Goal: Information Seeking & Learning: Check status

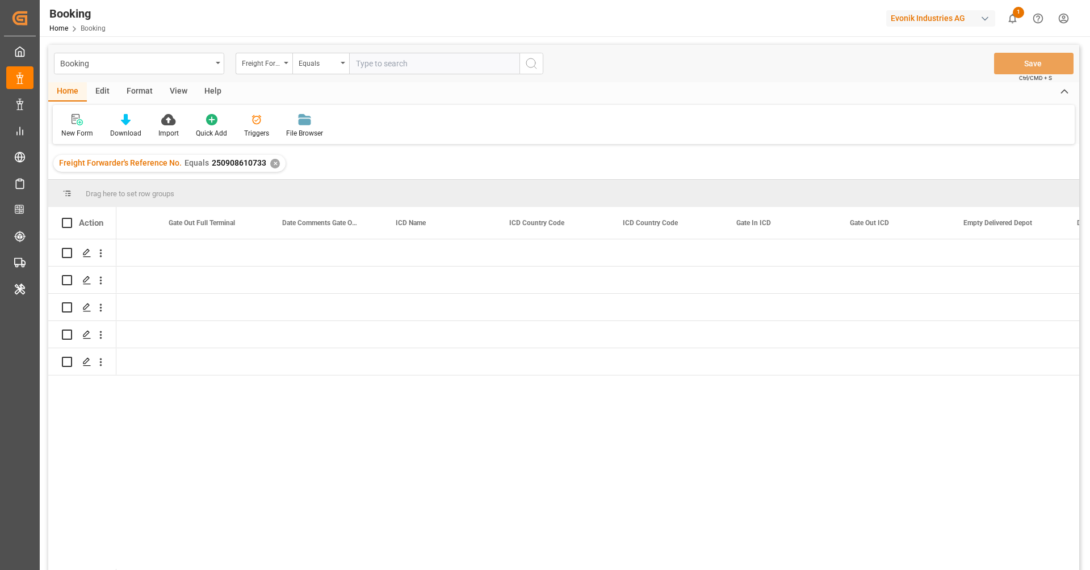
scroll to position [0, 10519]
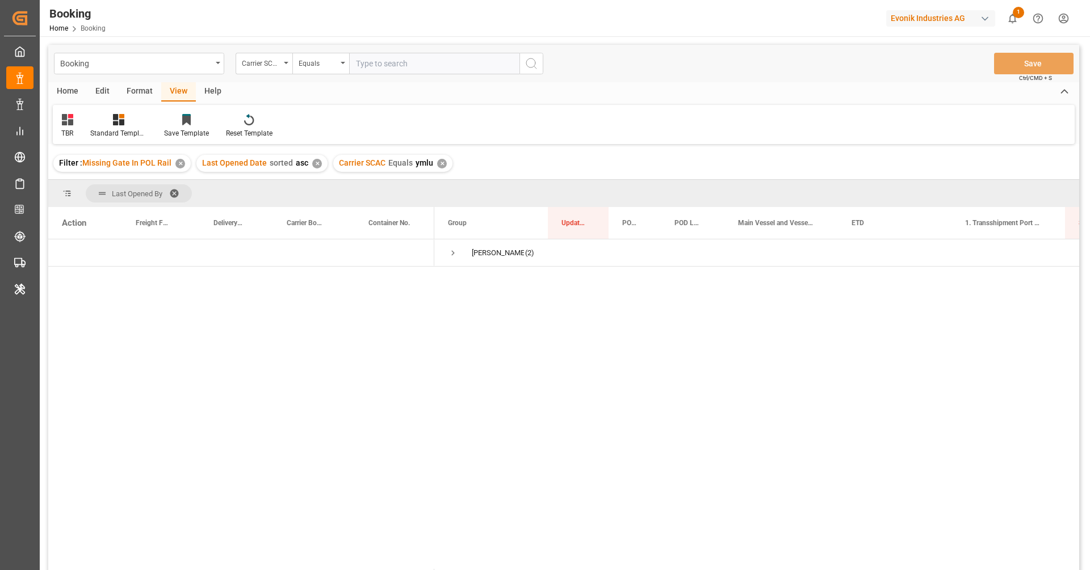
click at [438, 164] on div "✕" at bounding box center [442, 164] width 10 height 10
click at [381, 66] on input "text" at bounding box center [434, 64] width 170 height 22
click at [127, 100] on div "Format" at bounding box center [139, 91] width 43 height 19
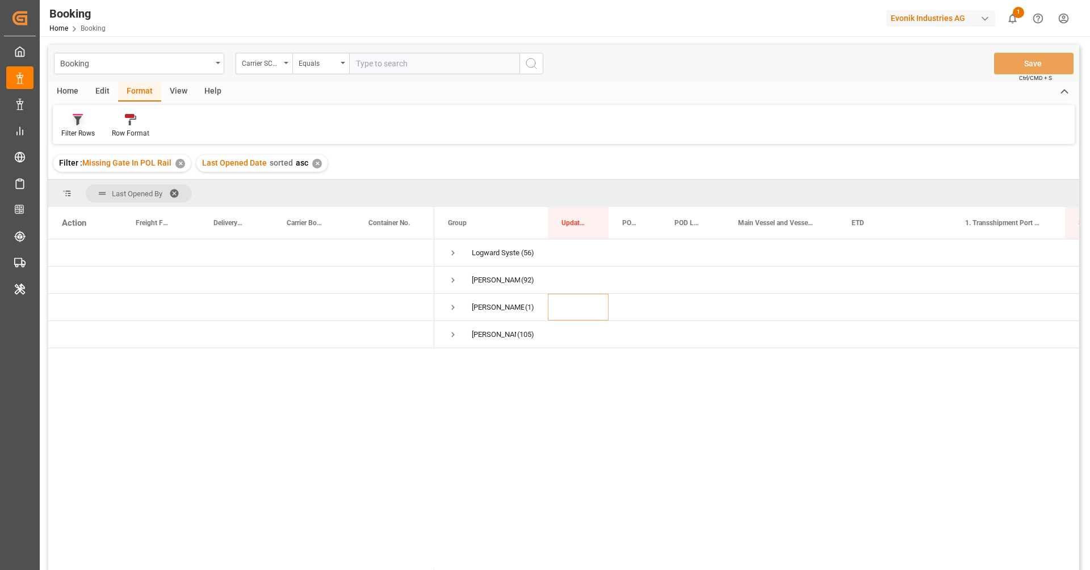
click at [77, 119] on icon at bounding box center [78, 120] width 8 height 9
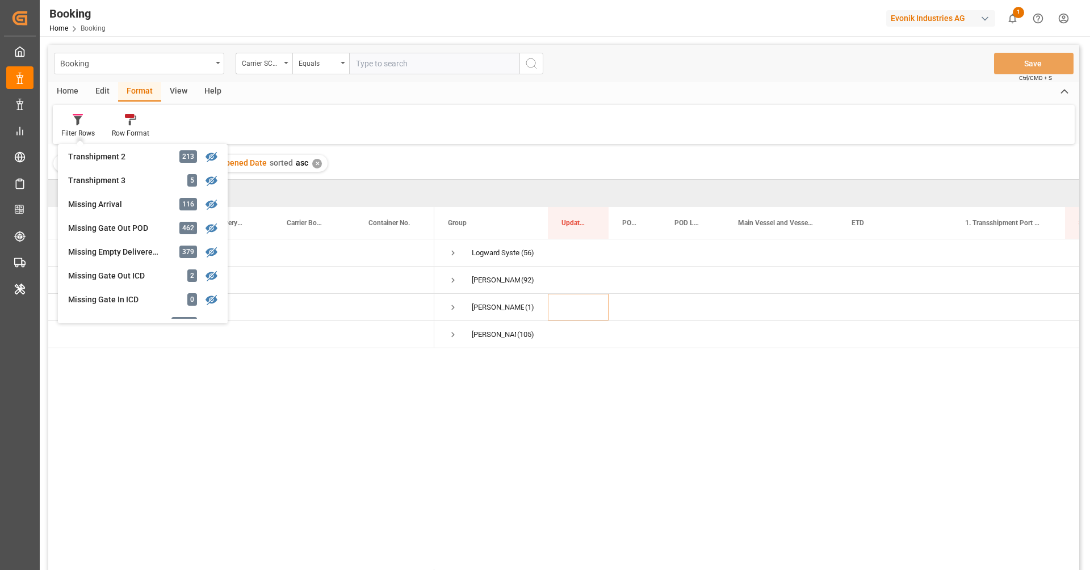
scroll to position [428, 0]
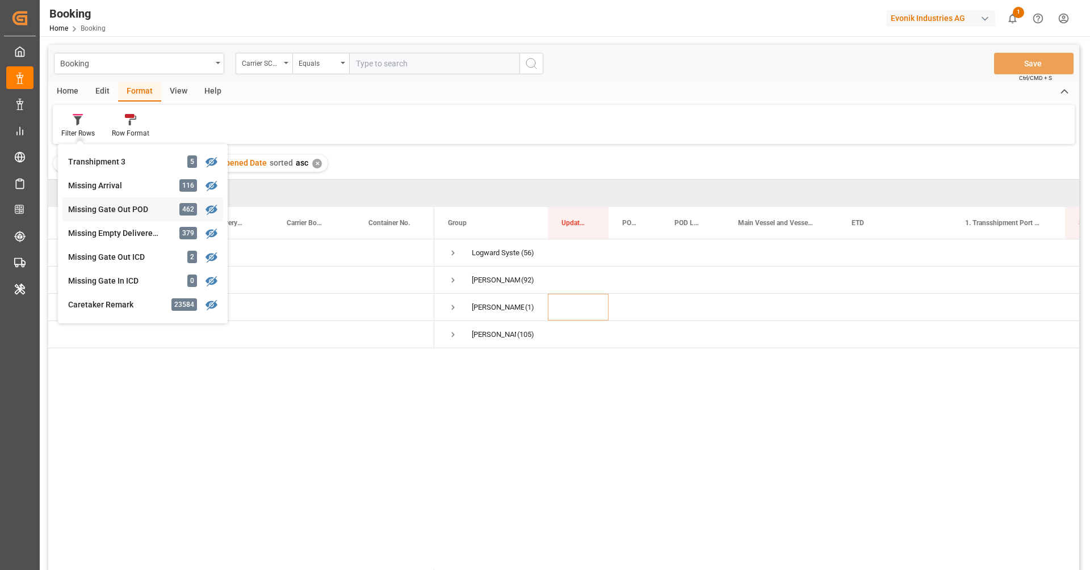
click at [116, 212] on div "Missing Gate Out POD" at bounding box center [117, 210] width 99 height 12
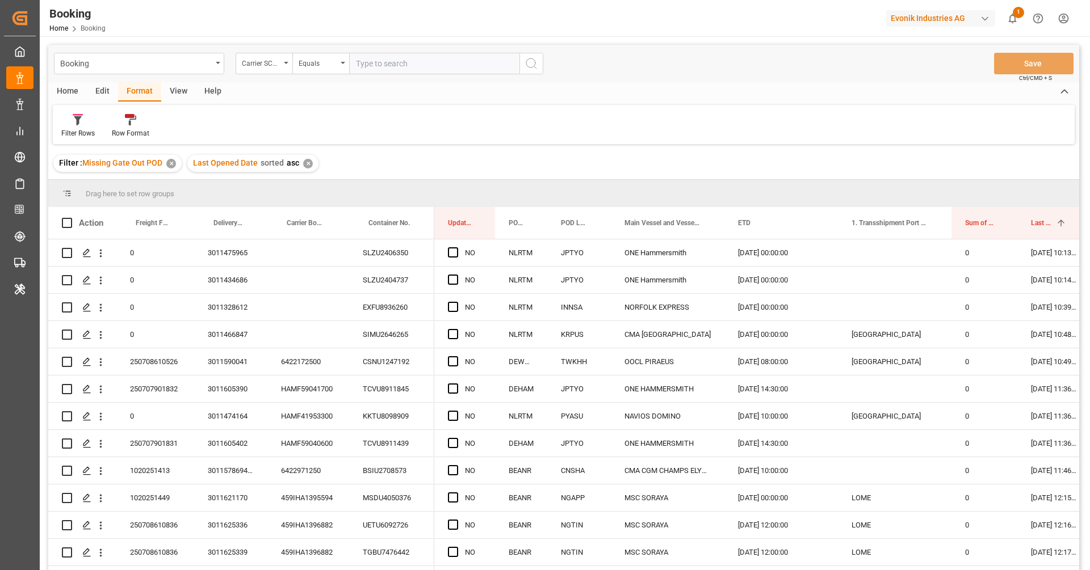
click at [379, 71] on input "text" at bounding box center [434, 64] width 170 height 22
type input "cmdu"
click at [530, 70] on button "search button" at bounding box center [531, 64] width 24 height 22
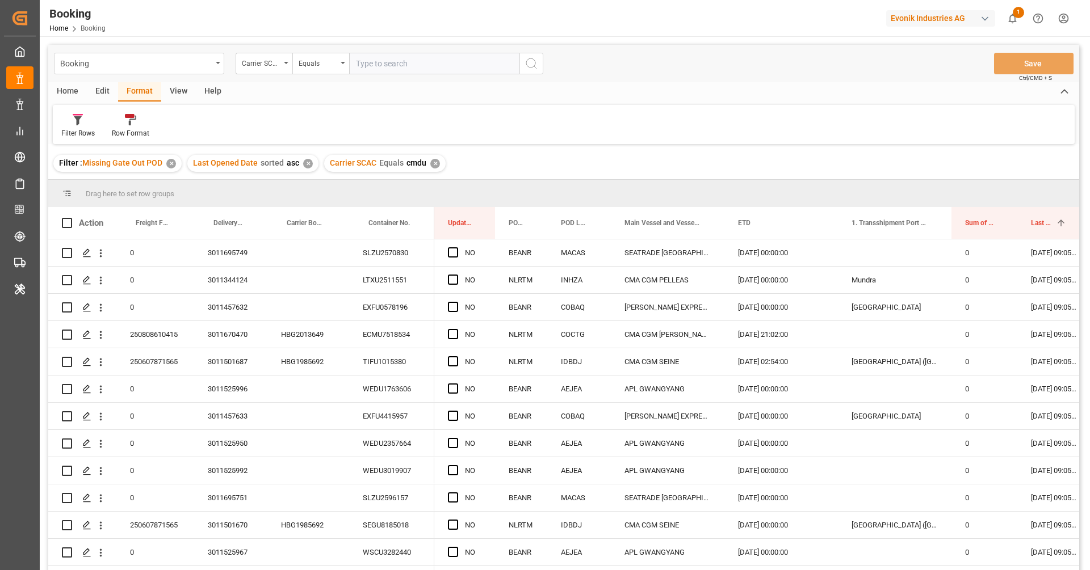
click at [173, 98] on div "View" at bounding box center [178, 91] width 35 height 19
click at [66, 125] on div "TBR" at bounding box center [67, 126] width 29 height 25
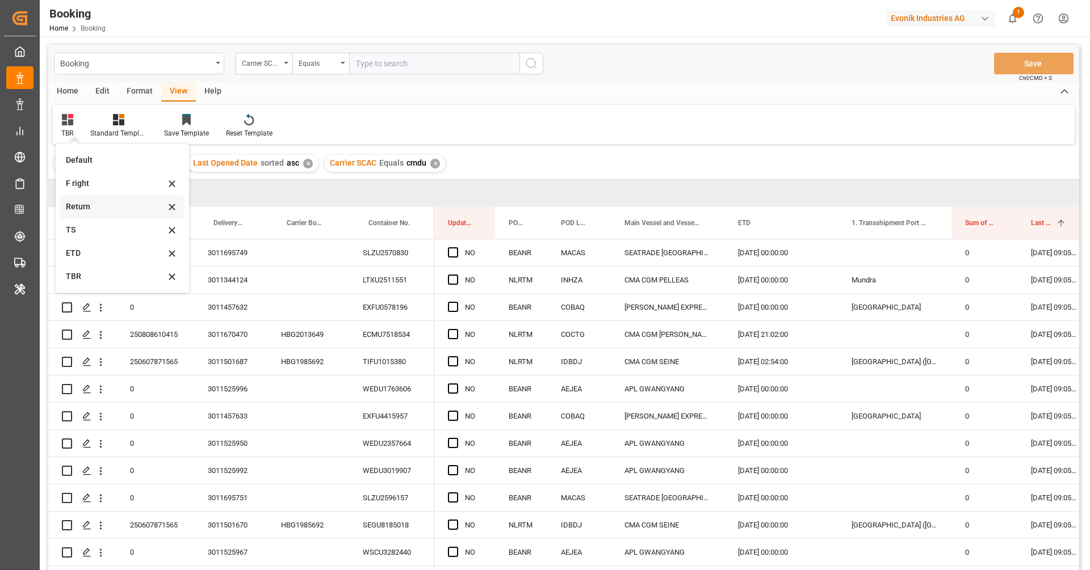
click at [93, 204] on div "Return" at bounding box center [115, 207] width 99 height 12
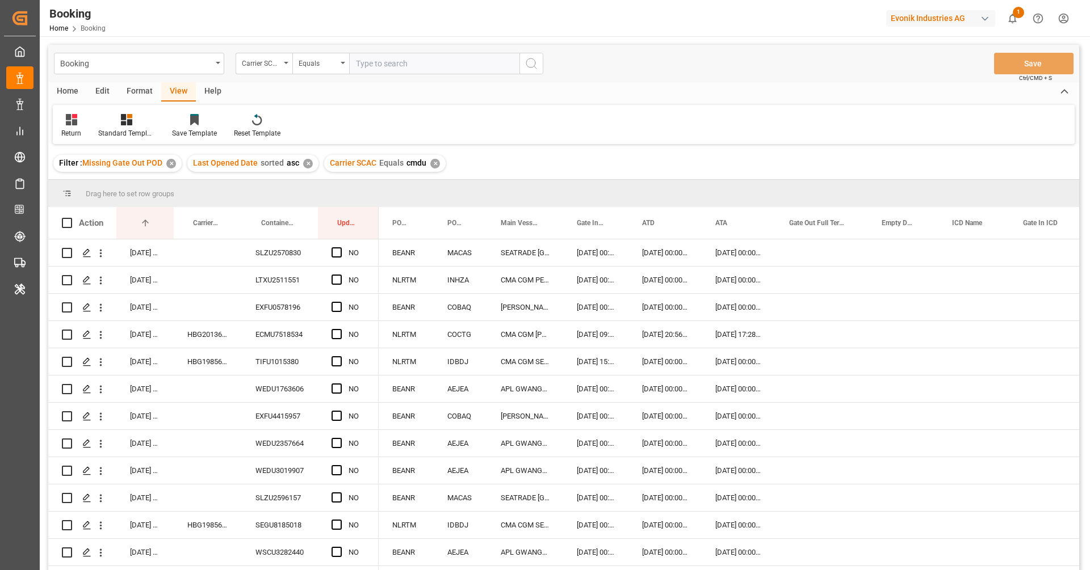
click at [434, 167] on div "✕" at bounding box center [435, 164] width 10 height 10
click at [373, 60] on input "text" at bounding box center [434, 64] width 170 height 22
type input "maeu"
click at [536, 66] on icon "search button" at bounding box center [531, 64] width 14 height 14
click at [522, 158] on div "Filter : Missing Gate Out POD ✕ Last Opened Date sorted asc ✕ Carrier SCAC Equa…" at bounding box center [563, 164] width 1031 height 32
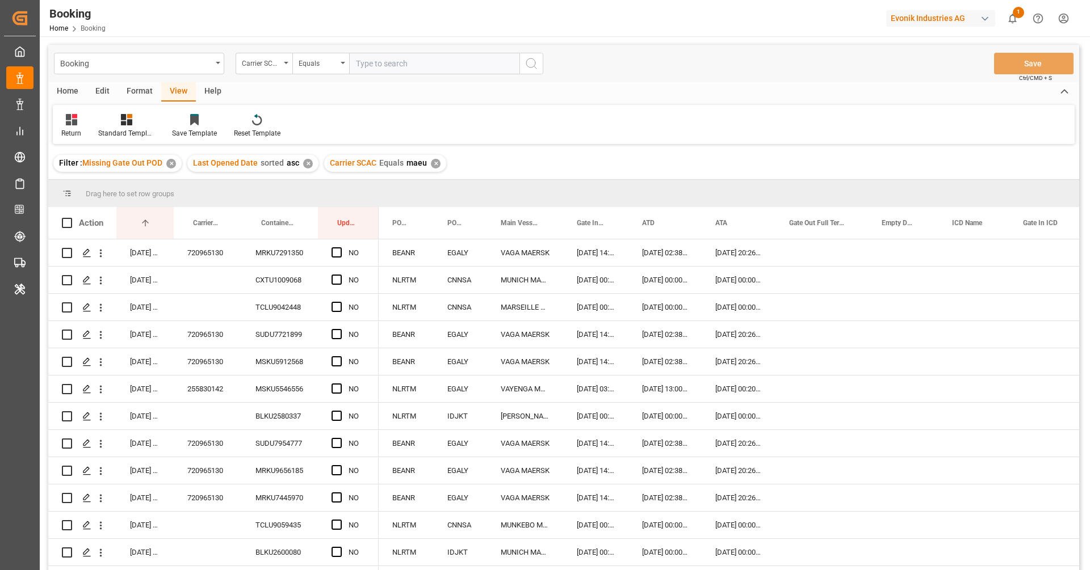
click at [599, 139] on div "Return Standard Templates Save Template Reset Template" at bounding box center [564, 124] width 1022 height 39
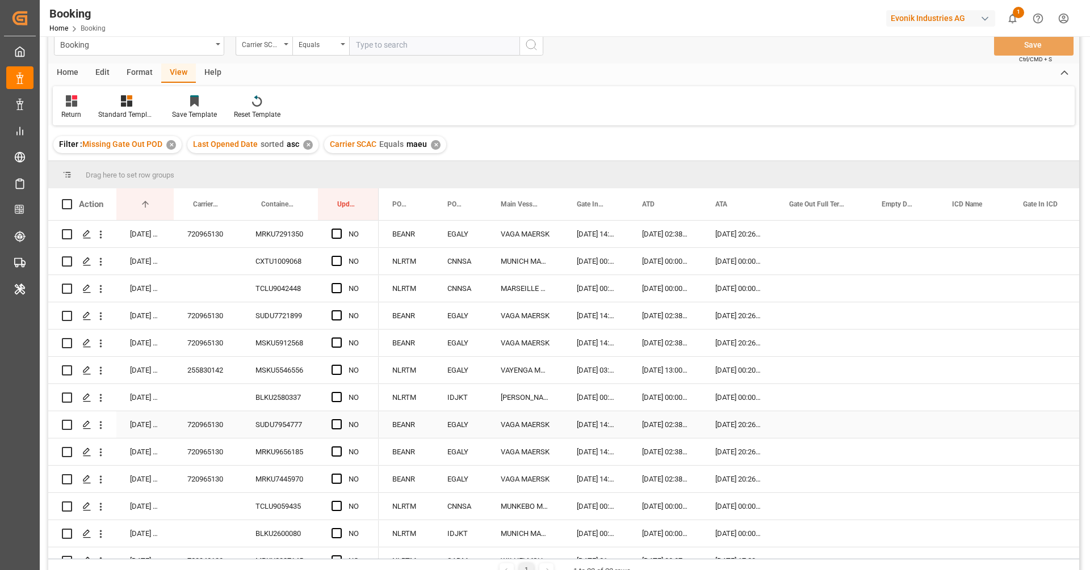
scroll to position [15, 0]
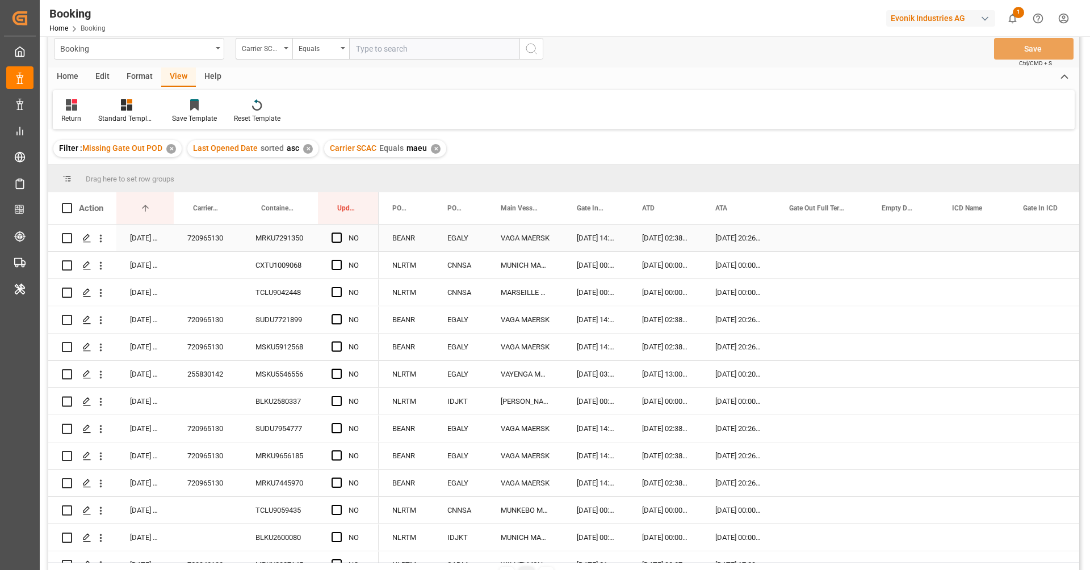
click at [213, 242] on div "720965130" at bounding box center [208, 238] width 68 height 27
click at [338, 238] on span "Press SPACE to select this row." at bounding box center [336, 238] width 10 height 10
click at [340, 233] on input "Press SPACE to select this row." at bounding box center [340, 233] width 0 height 0
click at [340, 321] on span "Press SPACE to select this row." at bounding box center [336, 319] width 10 height 10
click at [340, 314] on input "Press SPACE to select this row." at bounding box center [340, 314] width 0 height 0
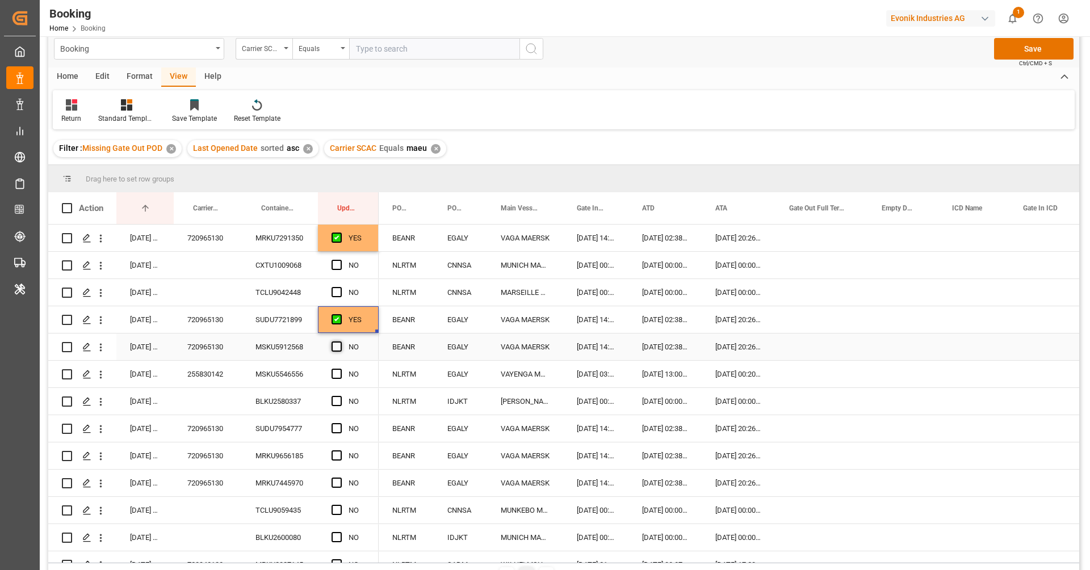
click at [338, 342] on span "Press SPACE to select this row." at bounding box center [336, 347] width 10 height 10
click at [340, 342] on input "Press SPACE to select this row." at bounding box center [340, 342] width 0 height 0
click at [336, 427] on span "Press SPACE to select this row." at bounding box center [336, 428] width 10 height 10
click at [340, 423] on input "Press SPACE to select this row." at bounding box center [340, 423] width 0 height 0
click at [342, 455] on div "Press SPACE to select this row." at bounding box center [339, 456] width 17 height 26
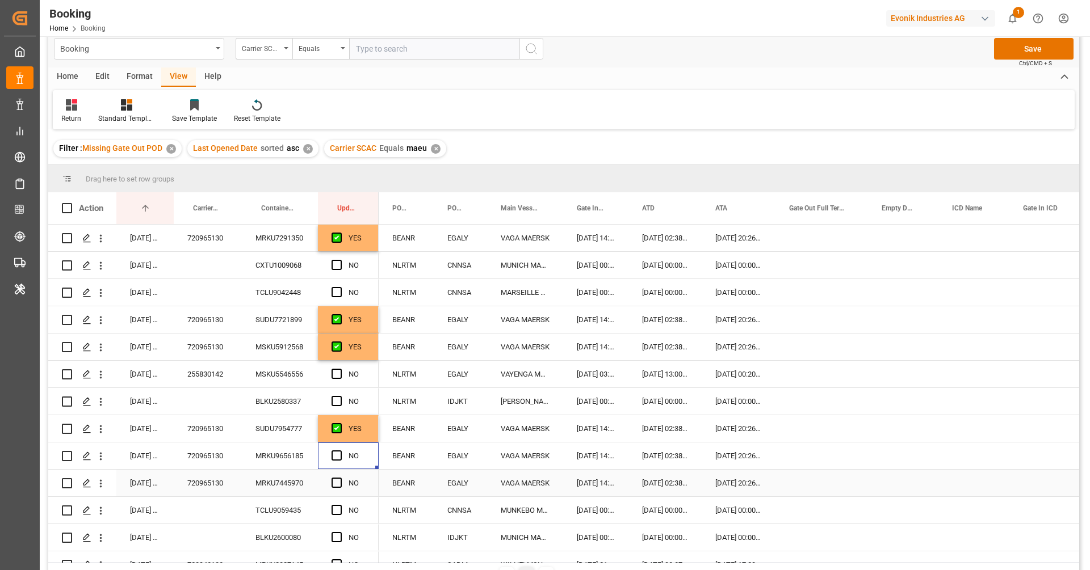
click at [342, 477] on div "Press SPACE to select this row." at bounding box center [339, 484] width 17 height 26
click at [337, 459] on span "Press SPACE to select this row." at bounding box center [336, 456] width 10 height 10
click at [340, 451] on input "Press SPACE to select this row." at bounding box center [340, 451] width 0 height 0
click at [335, 489] on div "Press SPACE to select this row." at bounding box center [339, 484] width 17 height 26
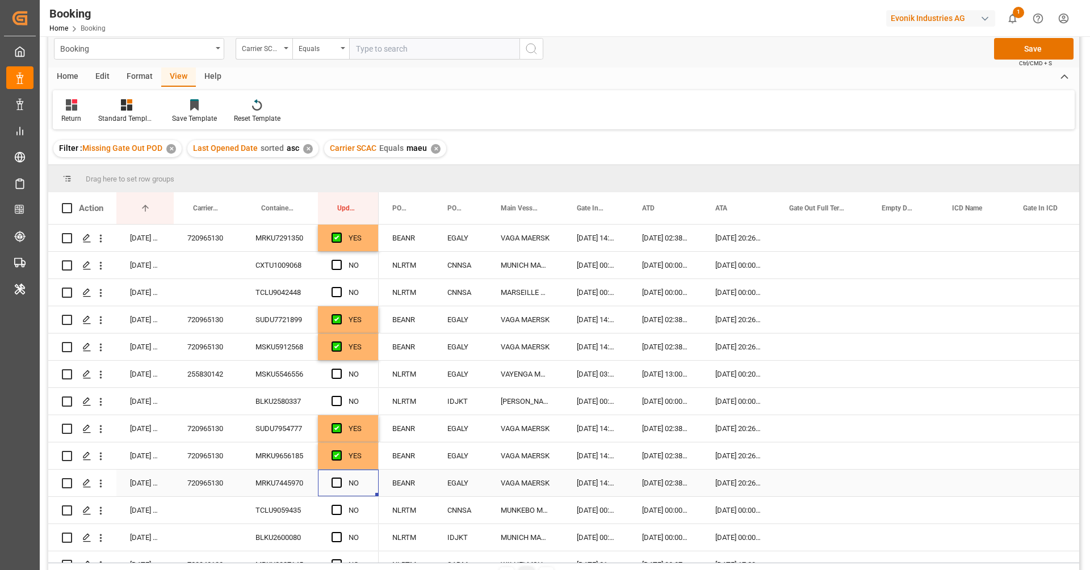
click at [335, 489] on div "Press SPACE to select this row." at bounding box center [339, 484] width 17 height 26
click at [639, 426] on div "13.08.2025 02:38:00" at bounding box center [664, 429] width 73 height 27
click at [338, 482] on span "Press SPACE to select this row." at bounding box center [336, 483] width 10 height 10
click at [340, 478] on input "Press SPACE to select this row." at bounding box center [340, 478] width 0 height 0
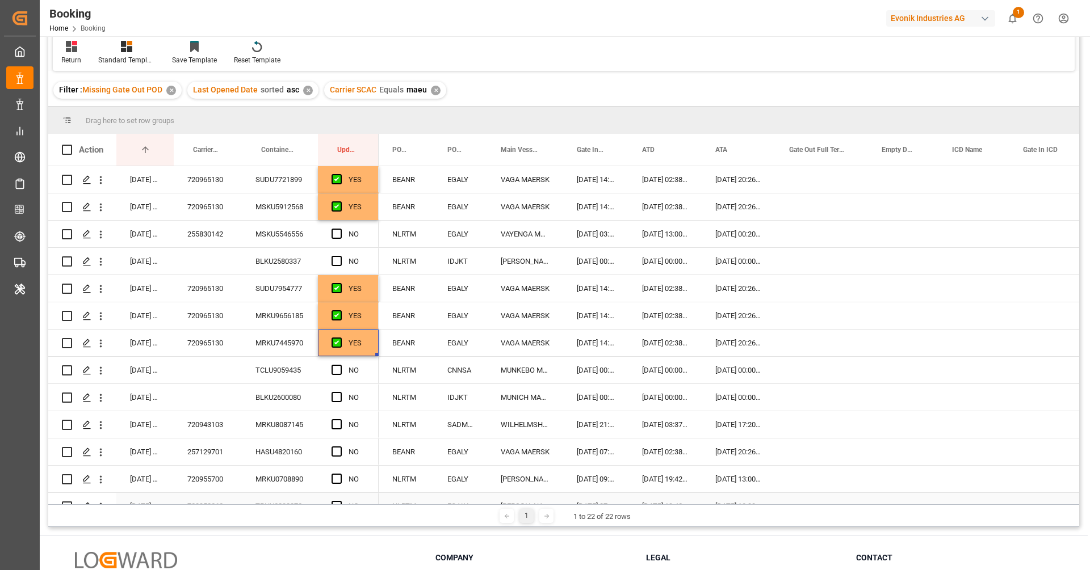
scroll to position [0, 0]
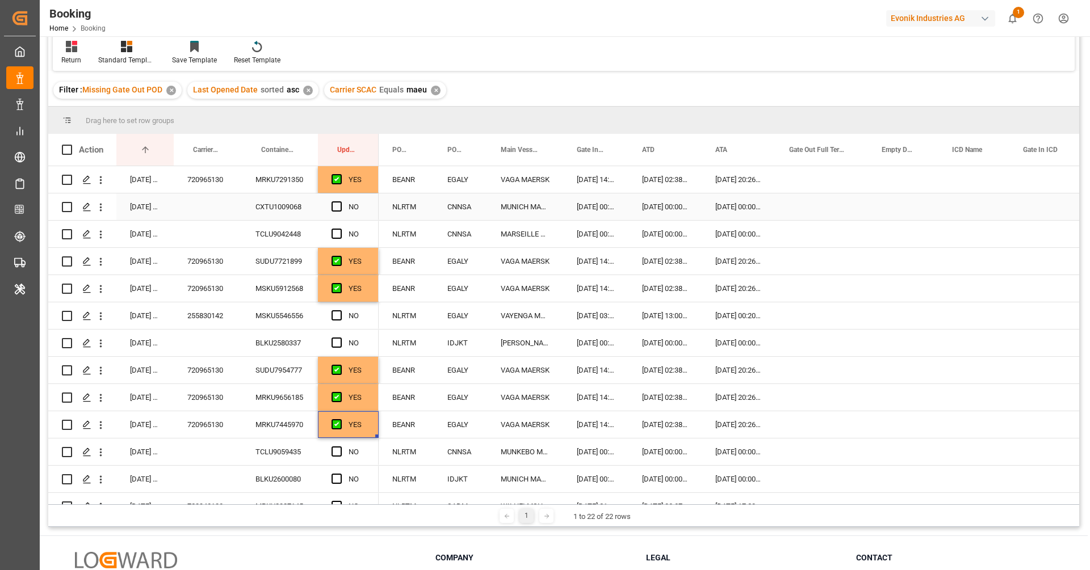
click at [278, 205] on div "CXTU1009068" at bounding box center [280, 207] width 76 height 27
click at [337, 207] on span "Press SPACE to select this row." at bounding box center [336, 207] width 10 height 10
click at [340, 202] on input "Press SPACE to select this row." at bounding box center [340, 202] width 0 height 0
click at [279, 231] on div "TCLU9042448" at bounding box center [280, 234] width 76 height 27
click at [336, 230] on span "Press SPACE to select this row." at bounding box center [336, 234] width 10 height 10
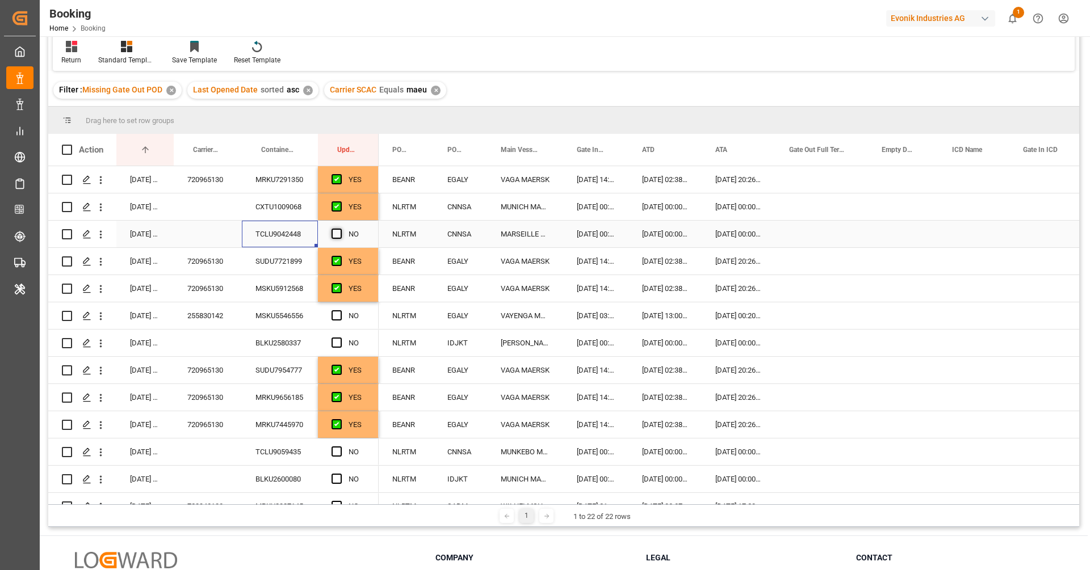
click at [340, 229] on input "Press SPACE to select this row." at bounding box center [340, 229] width 0 height 0
click at [282, 324] on div "MSKU5546556" at bounding box center [280, 316] width 76 height 27
click at [216, 317] on div "255830142" at bounding box center [208, 316] width 68 height 27
click at [339, 317] on span "Press SPACE to select this row." at bounding box center [336, 315] width 10 height 10
click at [340, 310] on input "Press SPACE to select this row." at bounding box center [340, 310] width 0 height 0
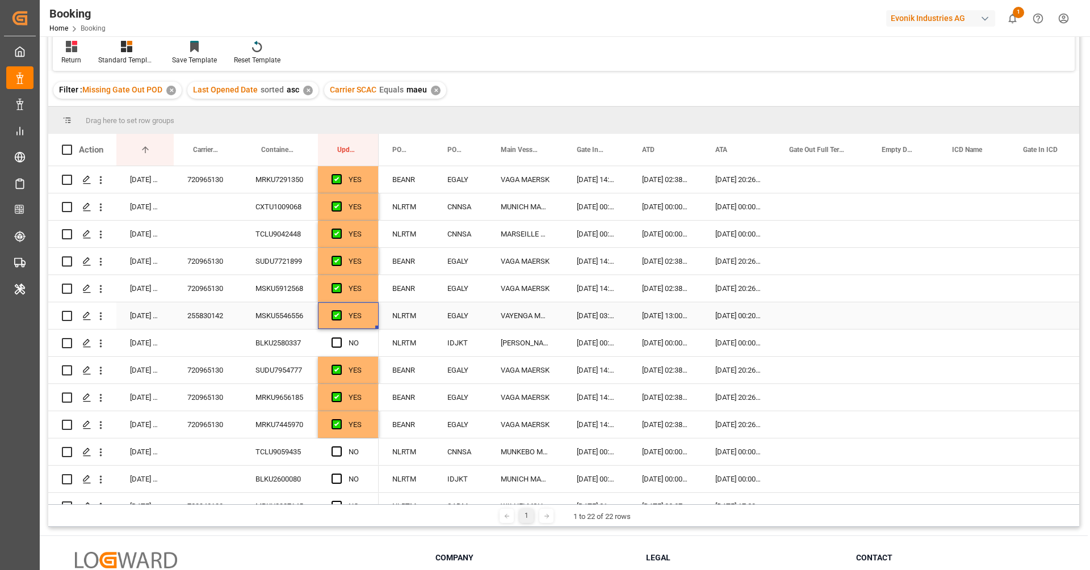
click at [292, 316] on div "MSKU5546556" at bounding box center [280, 316] width 76 height 27
click at [283, 340] on div "BLKU2580337" at bounding box center [280, 343] width 76 height 27
click at [338, 343] on span "Press SPACE to select this row." at bounding box center [336, 343] width 10 height 10
click at [340, 338] on input "Press SPACE to select this row." at bounding box center [340, 338] width 0 height 0
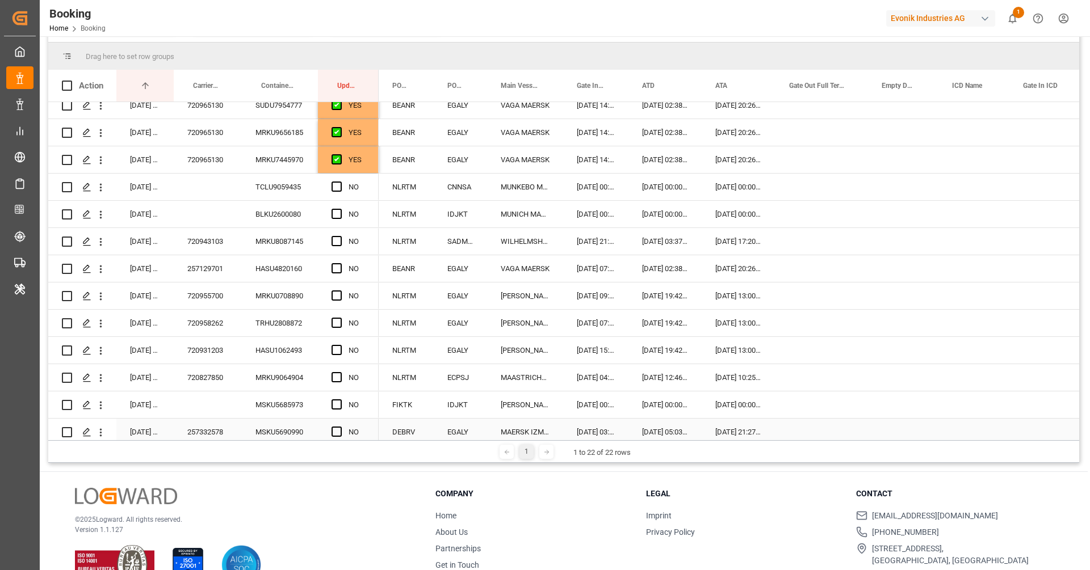
scroll to position [149, 0]
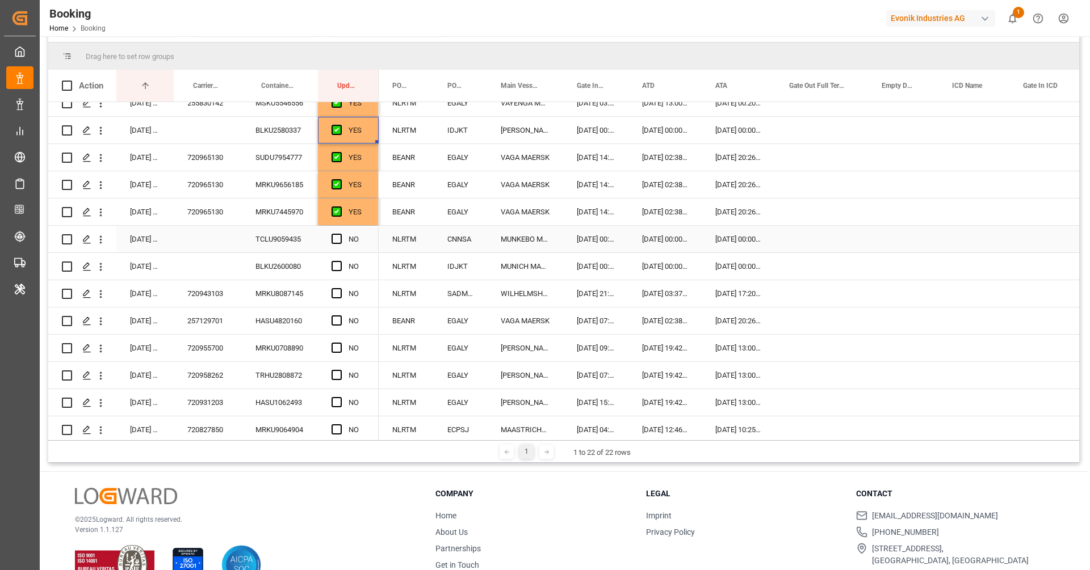
click at [275, 242] on div "TCLU9059435" at bounding box center [280, 239] width 76 height 27
click at [335, 237] on span "Press SPACE to select this row." at bounding box center [336, 239] width 10 height 10
click at [340, 234] on input "Press SPACE to select this row." at bounding box center [340, 234] width 0 height 0
click at [282, 257] on div "BLKU2600080" at bounding box center [280, 266] width 76 height 27
click at [291, 263] on div "BLKU2600080" at bounding box center [280, 266] width 76 height 27
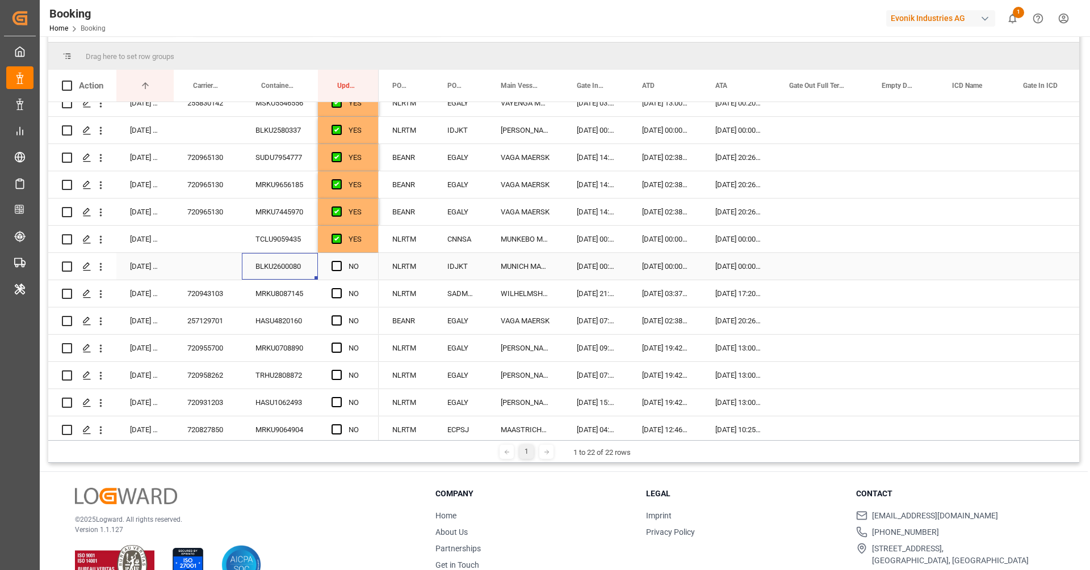
click at [819, 270] on div "Press SPACE to select this row." at bounding box center [821, 266] width 93 height 27
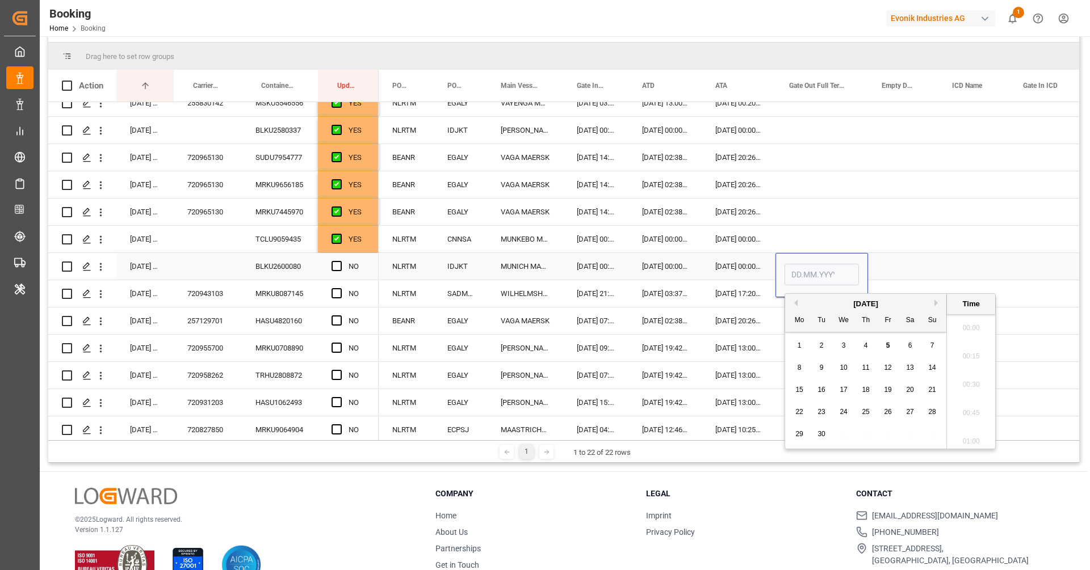
scroll to position [1820, 0]
click at [794, 303] on button "Previous Month" at bounding box center [794, 303] width 7 height 7
click at [867, 393] on span "14" at bounding box center [865, 390] width 7 height 8
type input "14.08.2025 00:00"
click at [337, 265] on span "Press SPACE to select this row." at bounding box center [336, 266] width 10 height 10
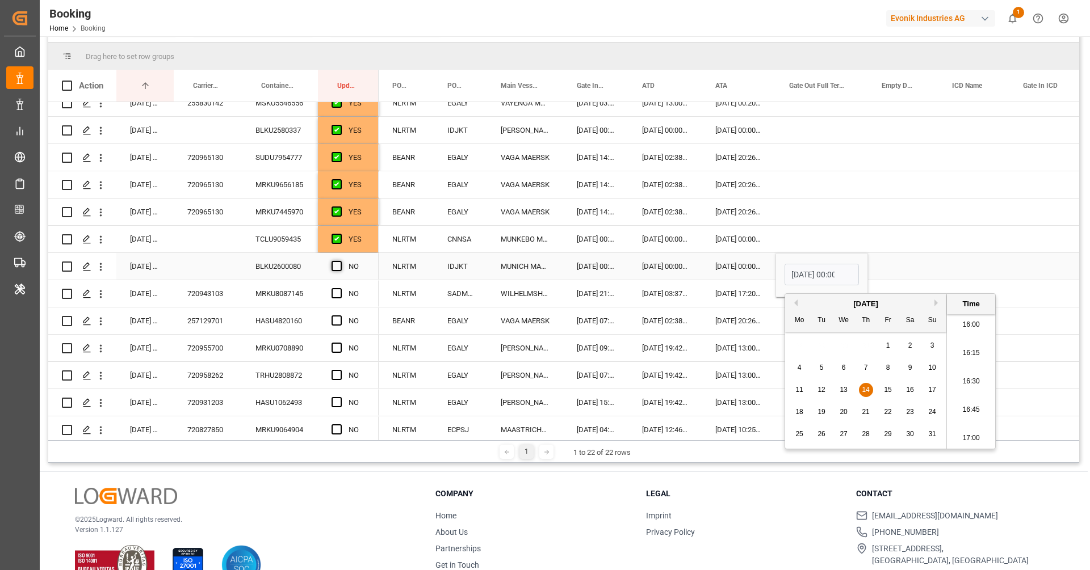
click at [340, 261] on input "Press SPACE to select this row." at bounding box center [340, 261] width 0 height 0
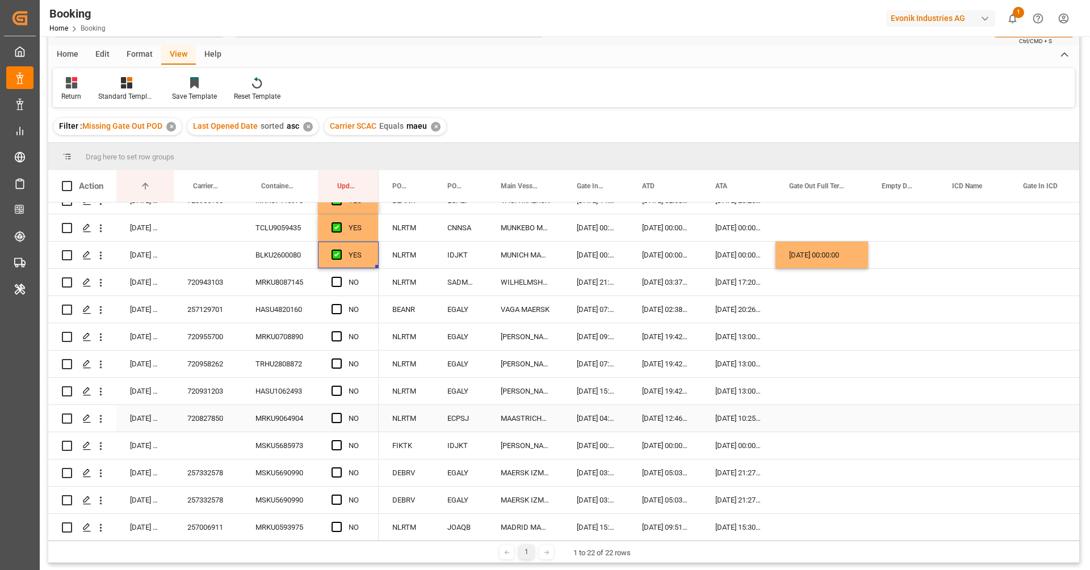
scroll to position [46, 0]
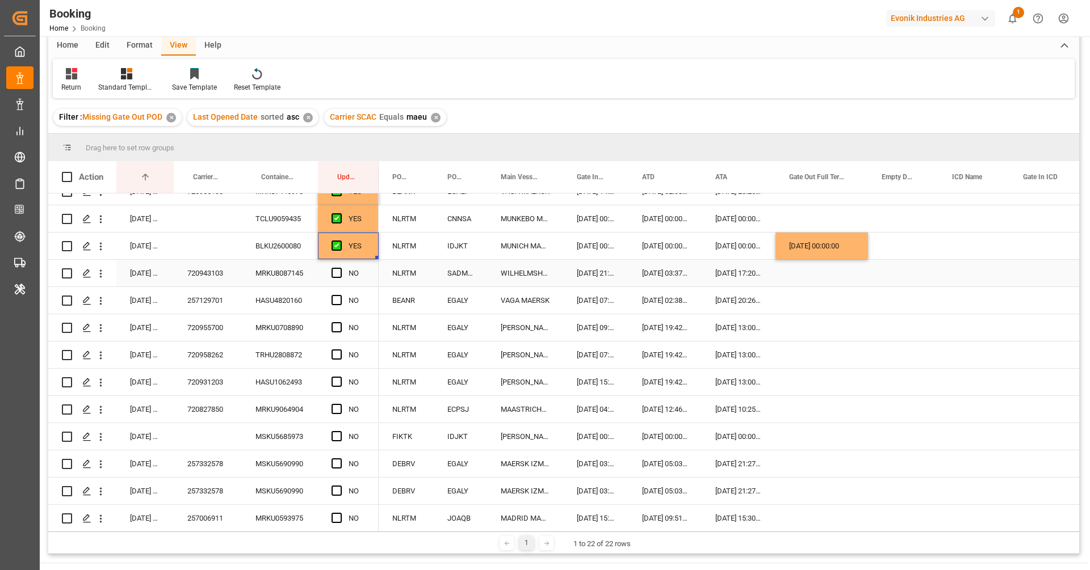
click at [199, 271] on div "720943103" at bounding box center [208, 273] width 68 height 27
click at [339, 271] on span "Press SPACE to select this row." at bounding box center [336, 273] width 10 height 10
click at [340, 268] on input "Press SPACE to select this row." at bounding box center [340, 268] width 0 height 0
click at [221, 306] on div "257129701" at bounding box center [208, 300] width 68 height 27
click at [294, 304] on div "HASU4820160" at bounding box center [280, 300] width 76 height 27
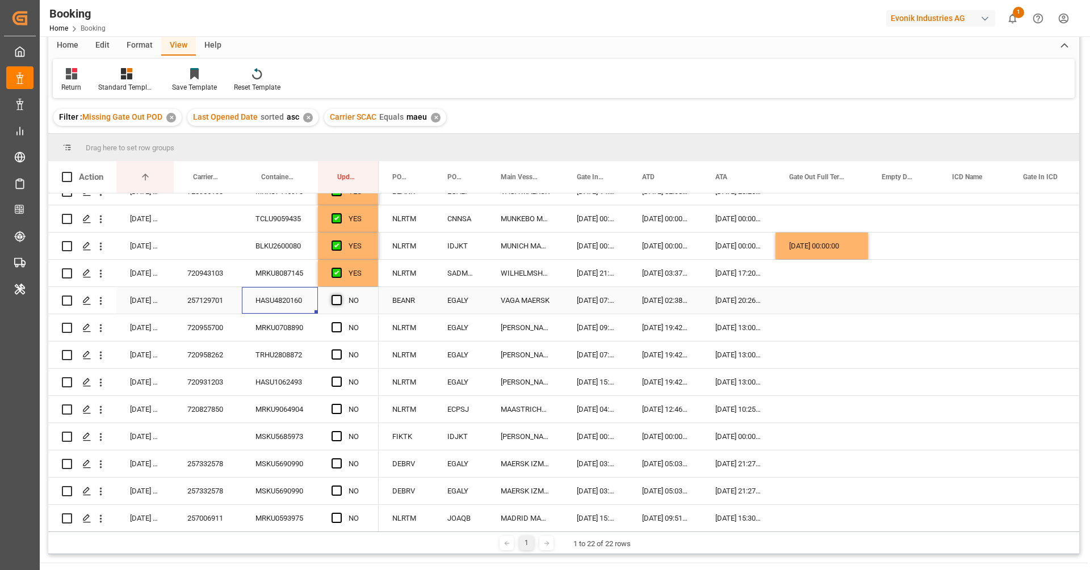
click at [335, 297] on span "Press SPACE to select this row." at bounding box center [336, 300] width 10 height 10
click at [340, 295] on input "Press SPACE to select this row." at bounding box center [340, 295] width 0 height 0
click at [225, 331] on div "720955700" at bounding box center [208, 327] width 68 height 27
click at [339, 327] on span "Press SPACE to select this row." at bounding box center [336, 327] width 10 height 10
click at [340, 322] on input "Press SPACE to select this row." at bounding box center [340, 322] width 0 height 0
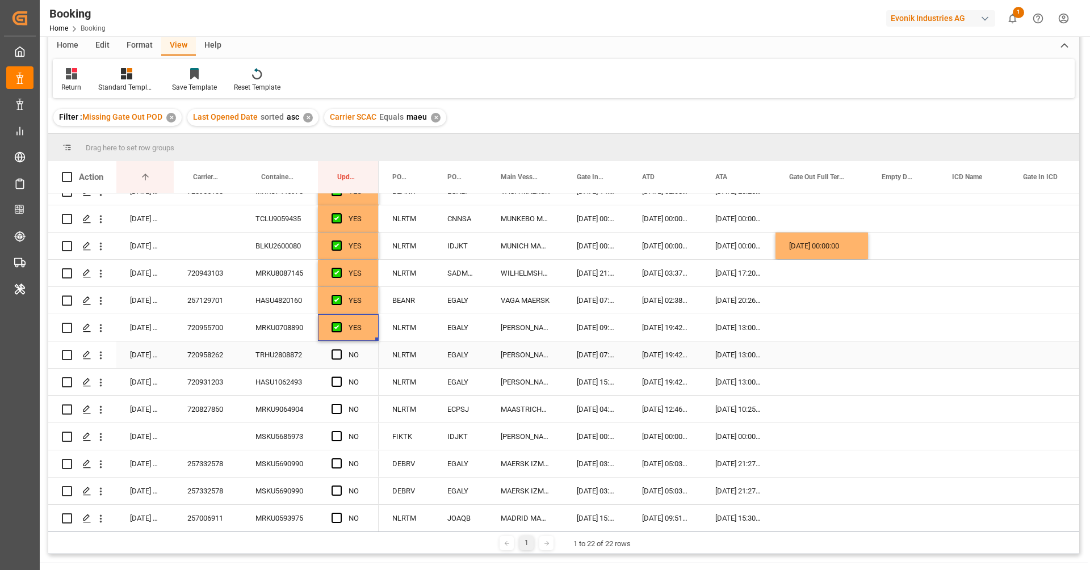
click at [225, 354] on div "720958262" at bounding box center [208, 355] width 68 height 27
click at [339, 356] on span "Press SPACE to select this row." at bounding box center [336, 355] width 10 height 10
click at [340, 350] on input "Press SPACE to select this row." at bounding box center [340, 350] width 0 height 0
click at [221, 380] on div "720931203" at bounding box center [208, 382] width 68 height 27
click at [278, 387] on div "HASU1062493" at bounding box center [280, 382] width 76 height 27
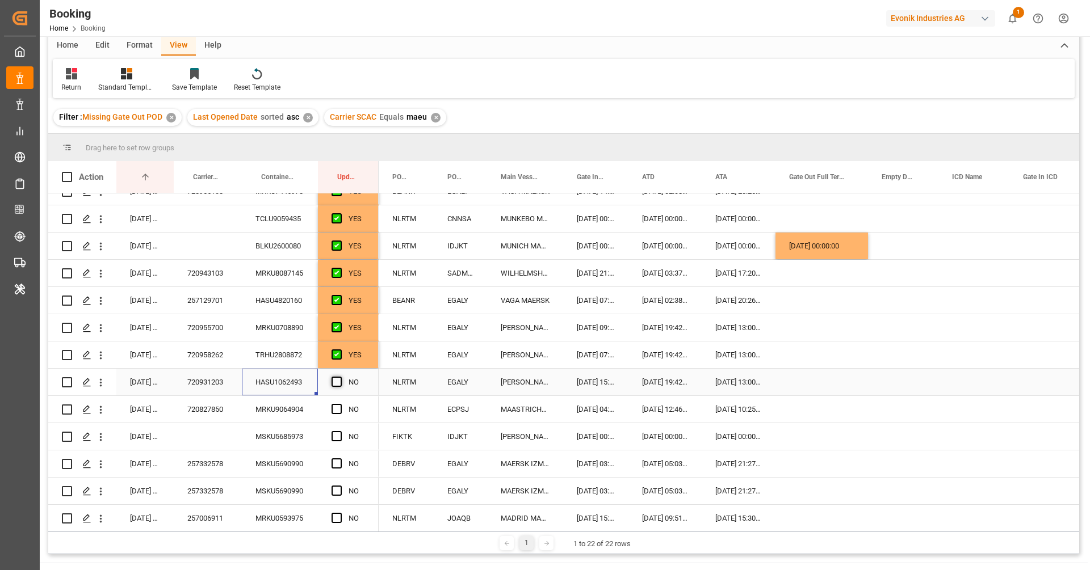
click at [335, 379] on span "Press SPACE to select this row." at bounding box center [336, 382] width 10 height 10
click at [340, 377] on input "Press SPACE to select this row." at bounding box center [340, 377] width 0 height 0
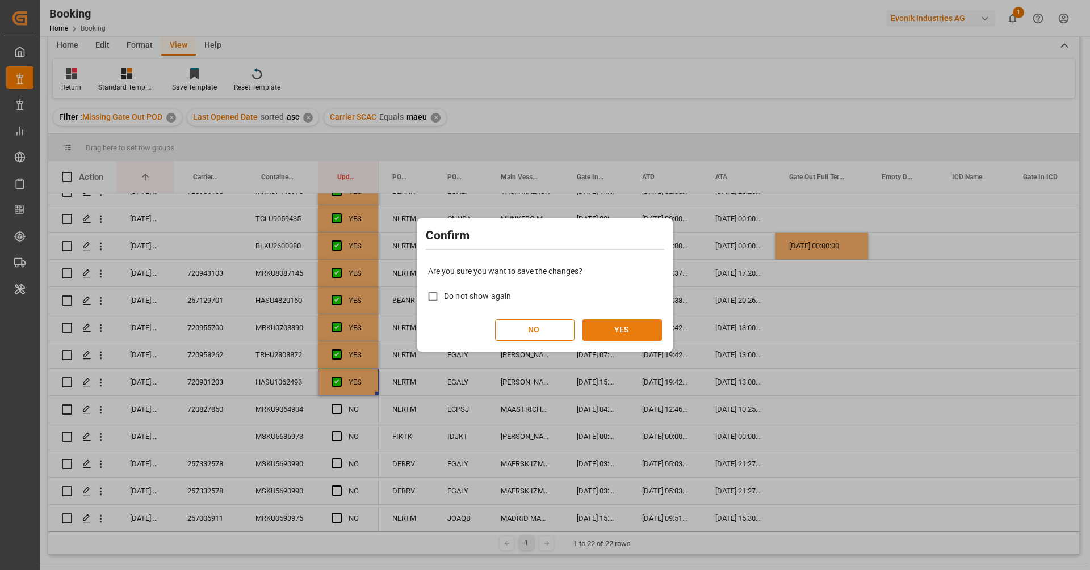
click at [637, 329] on button "YES" at bounding box center [621, 331] width 79 height 22
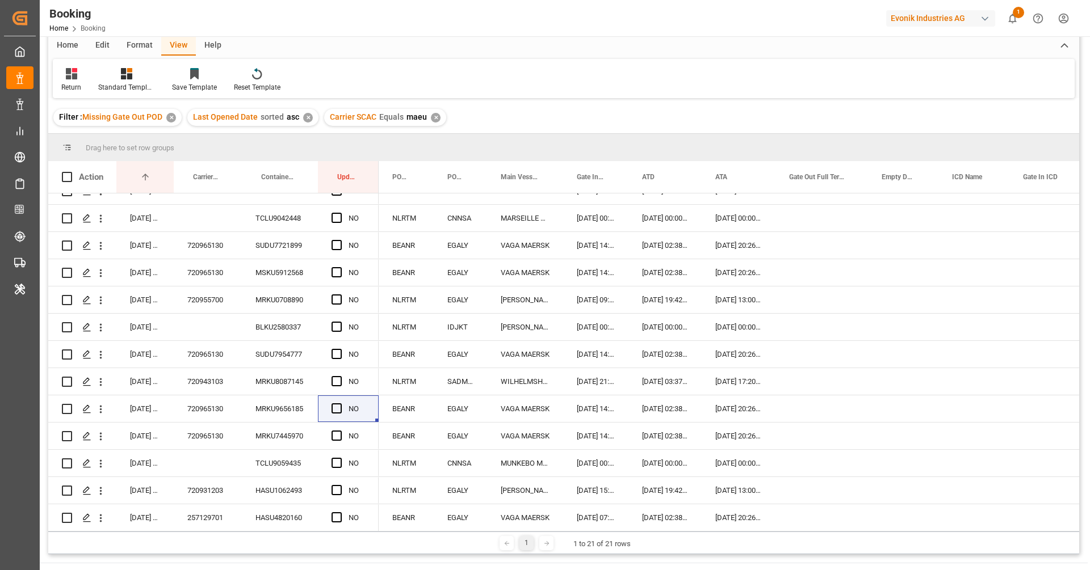
scroll to position [233, 0]
click at [431, 117] on div "✕" at bounding box center [436, 118] width 10 height 10
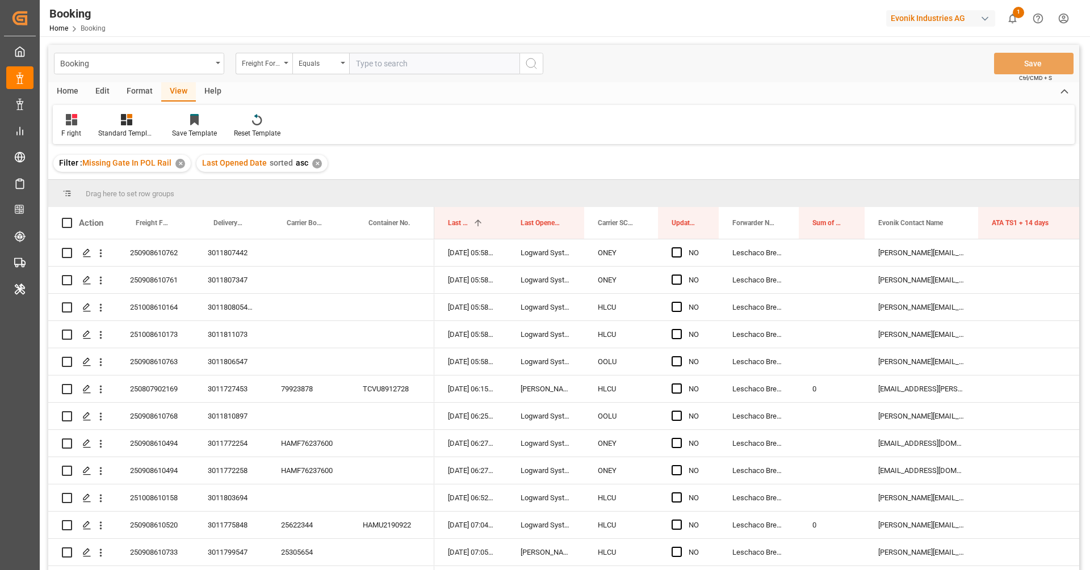
click at [145, 100] on div "Format" at bounding box center [139, 91] width 43 height 19
click at [81, 127] on div "Filter Rows" at bounding box center [78, 126] width 51 height 25
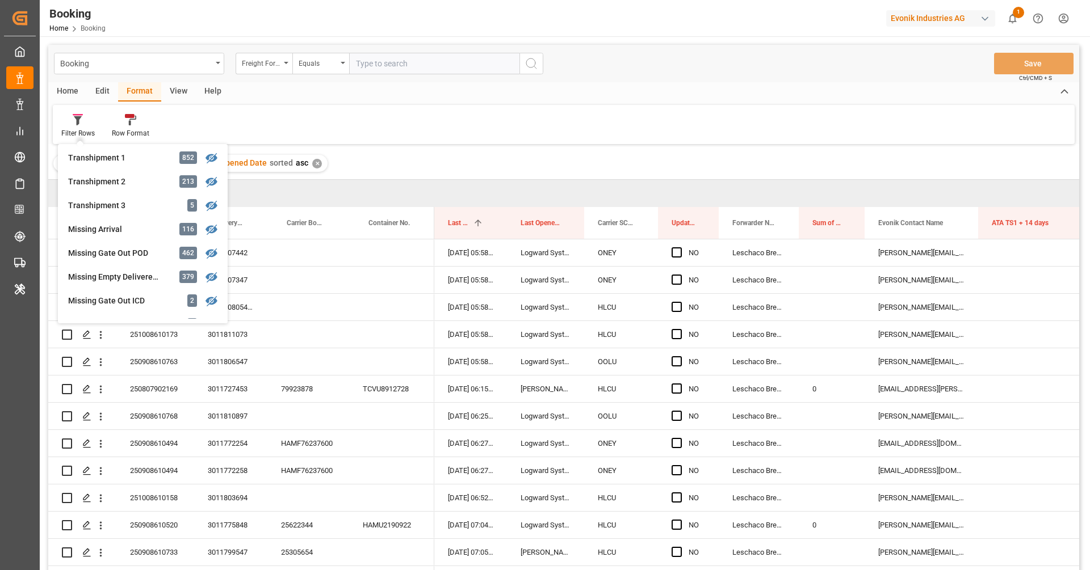
scroll to position [382, 0]
click at [119, 254] on div "Missing Gate Out POD" at bounding box center [117, 256] width 99 height 12
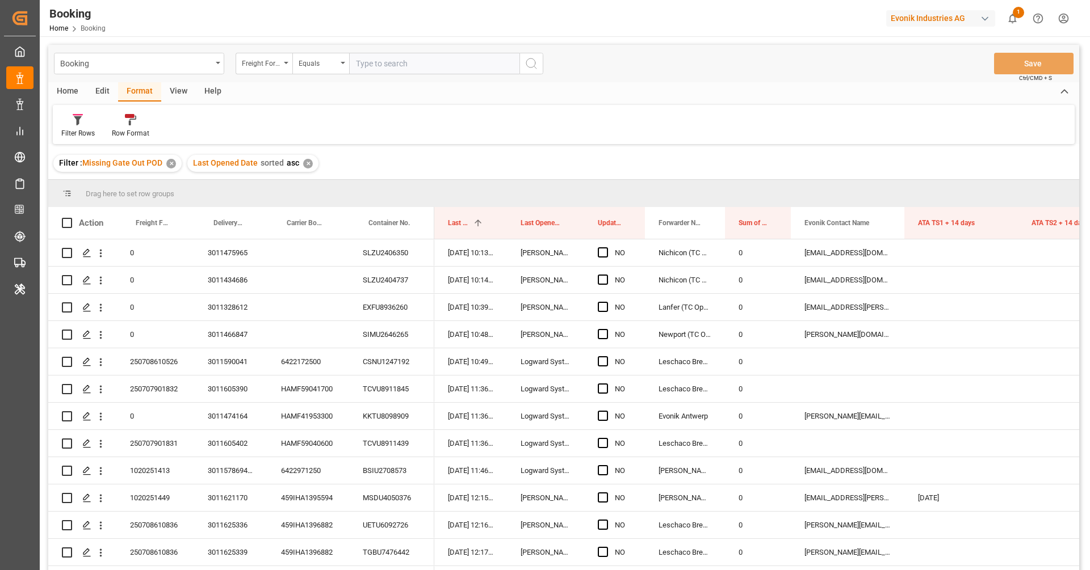
click at [173, 94] on div "View" at bounding box center [178, 91] width 35 height 19
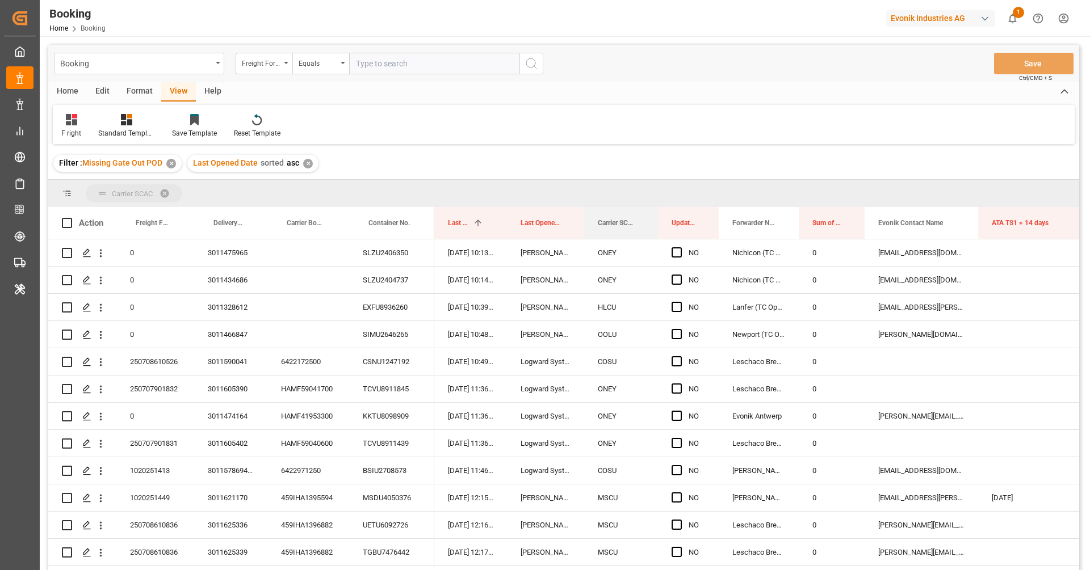
drag, startPoint x: 610, startPoint y: 223, endPoint x: 603, endPoint y: 194, distance: 29.9
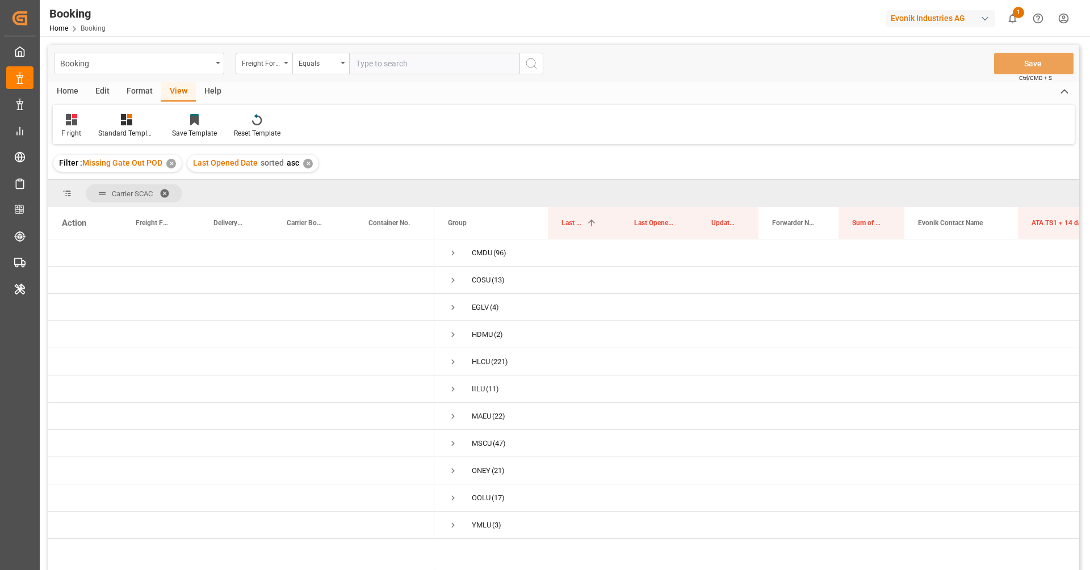
click at [141, 100] on div "Format" at bounding box center [139, 91] width 43 height 19
click at [90, 124] on div at bounding box center [77, 120] width 33 height 12
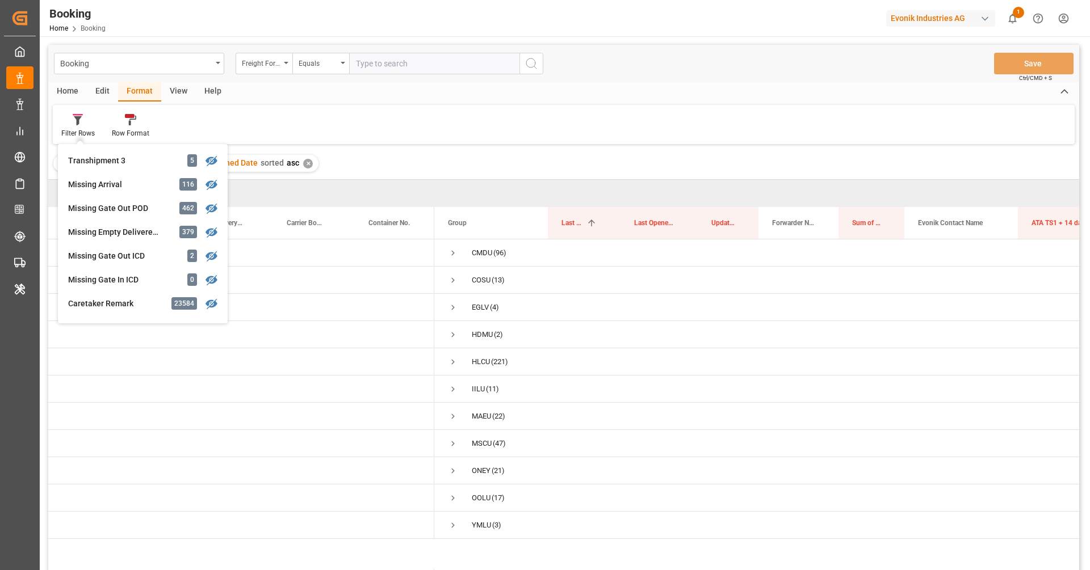
scroll to position [433, 0]
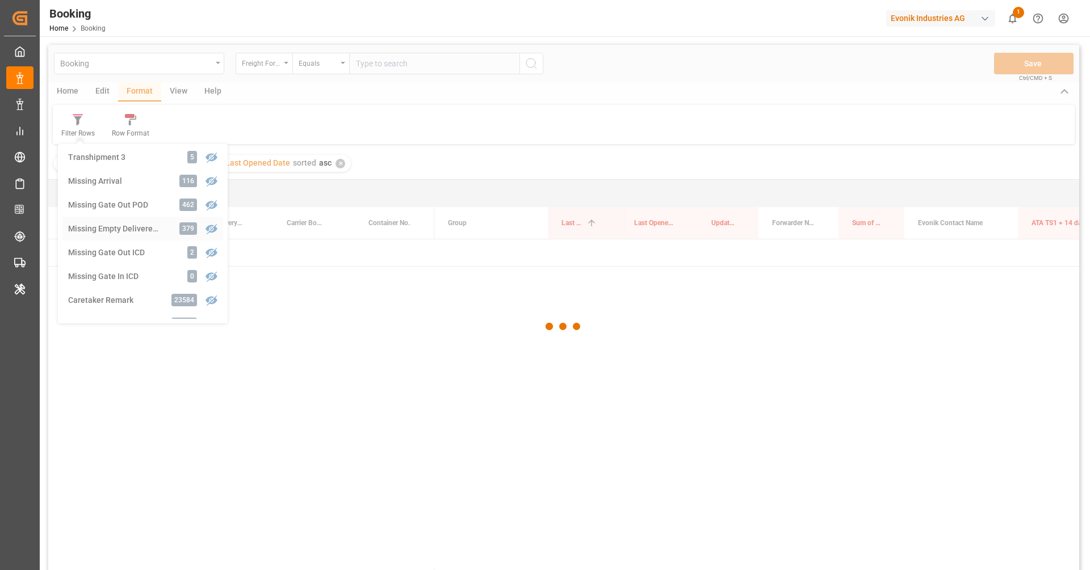
click at [121, 225] on div "Booking Freight Forwarder's Reference No. Equals Save Ctrl/CMD + S Home Edit Fo…" at bounding box center [563, 323] width 1031 height 556
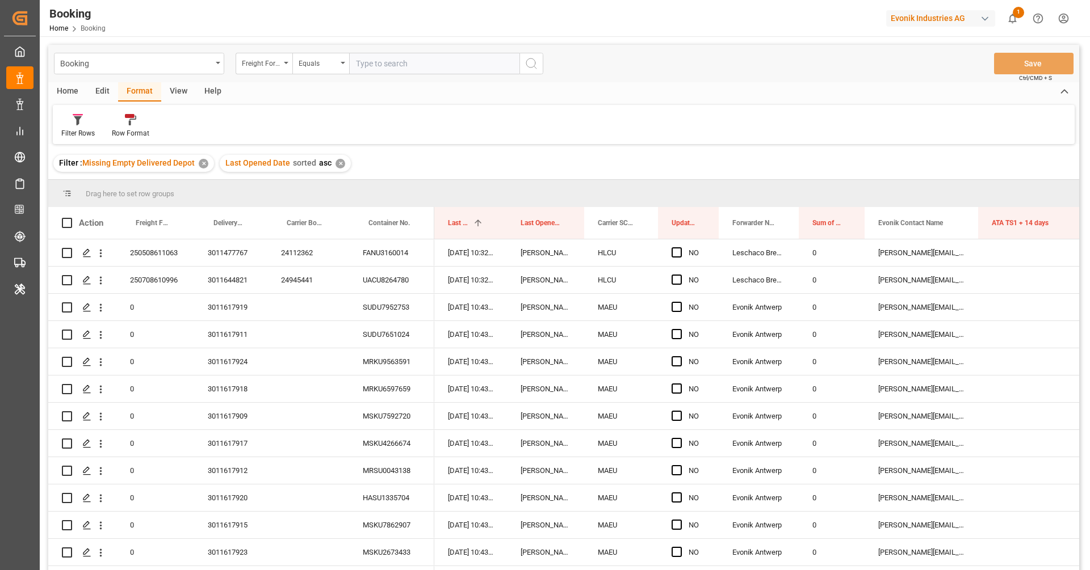
click at [179, 93] on div "View" at bounding box center [178, 91] width 35 height 19
click at [90, 131] on div "Standard Templates" at bounding box center [127, 126] width 74 height 25
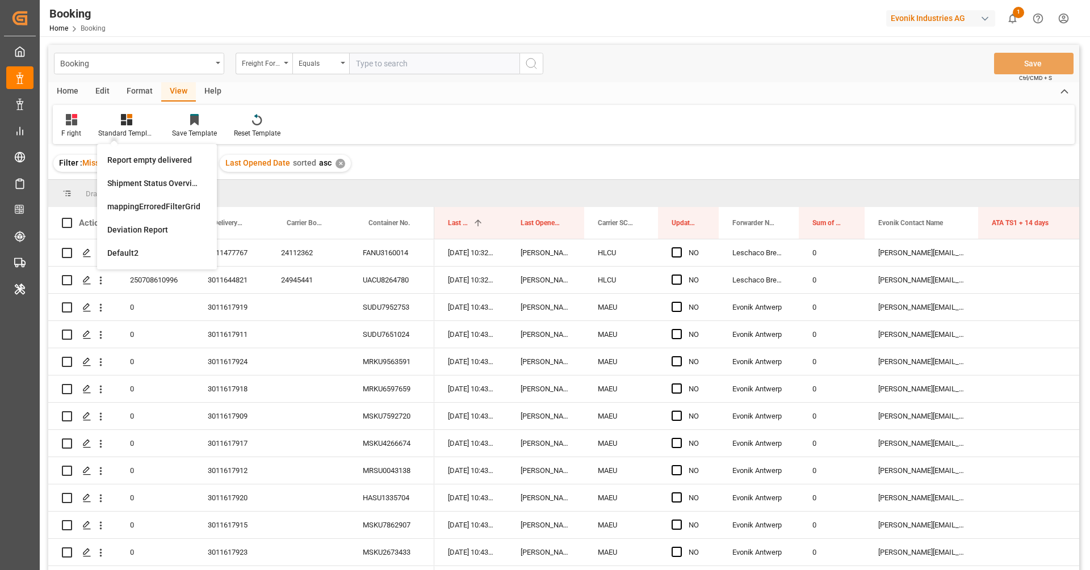
click at [374, 106] on div "F right Standard Templates Report empty delivered Shipment Status Overview Cust…" at bounding box center [564, 124] width 1022 height 39
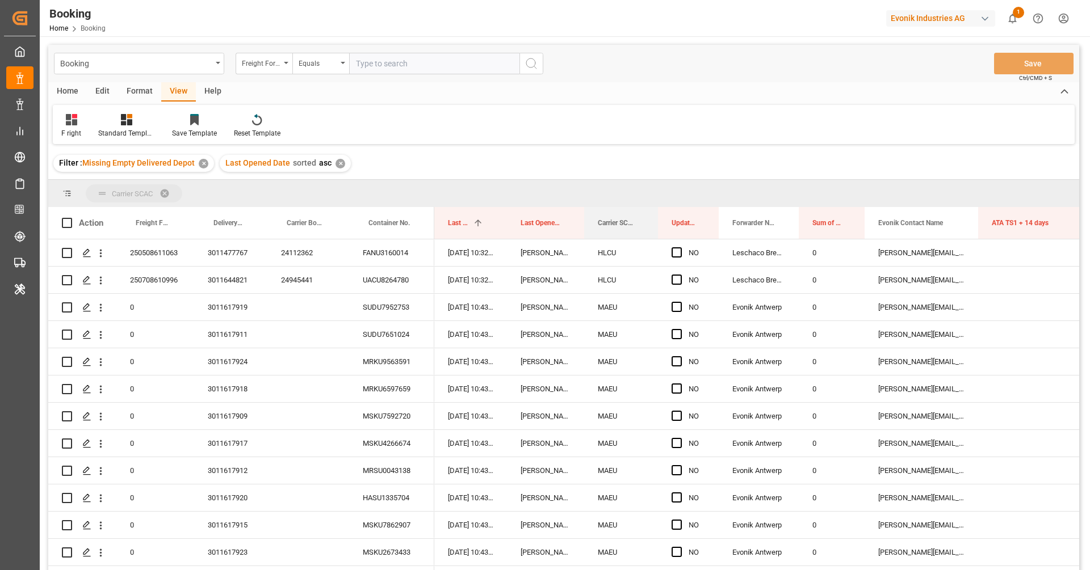
drag, startPoint x: 614, startPoint y: 225, endPoint x: 604, endPoint y: 195, distance: 32.1
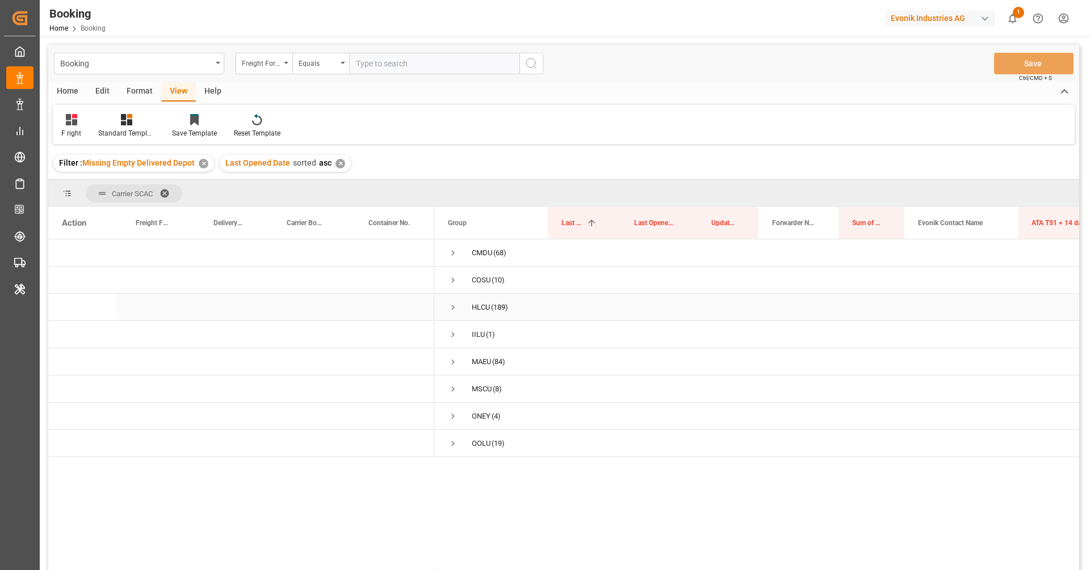
click at [450, 309] on span "Press SPACE to select this row." at bounding box center [453, 308] width 10 height 10
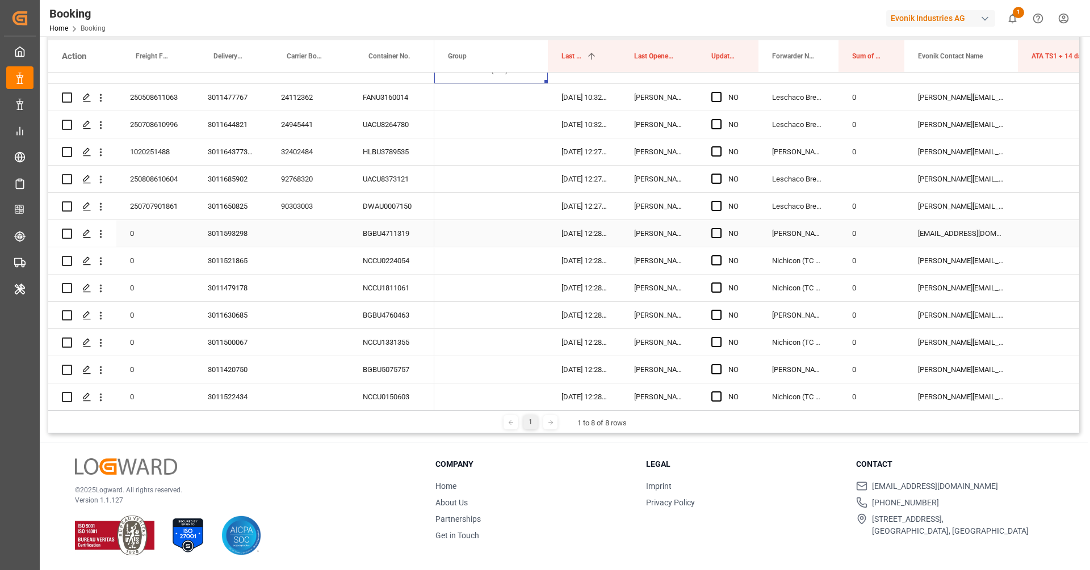
scroll to position [37, 0]
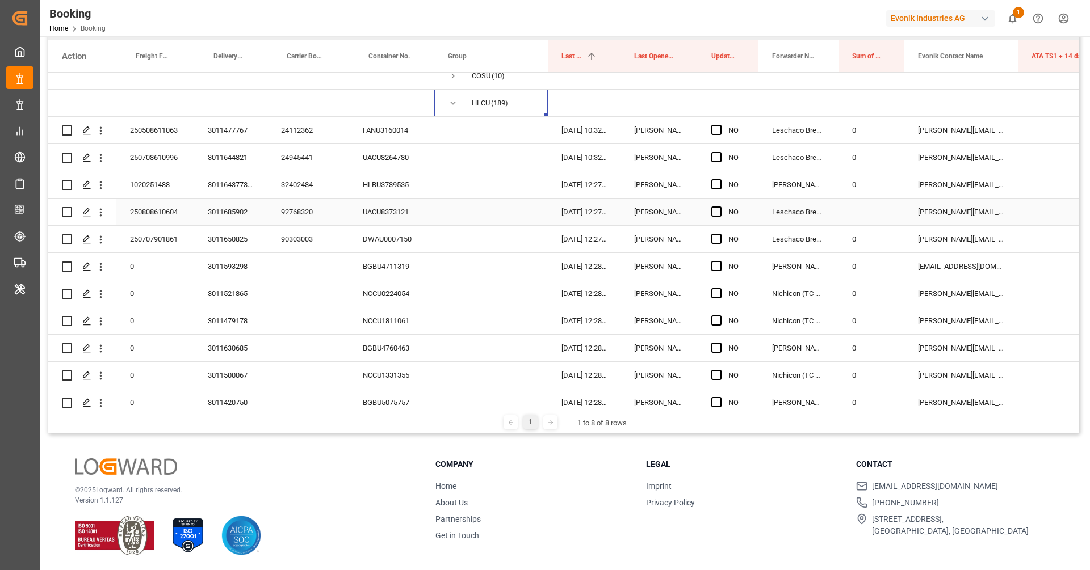
click at [325, 215] on div "92768320" at bounding box center [308, 212] width 82 height 27
click at [101, 219] on button "open menu" at bounding box center [101, 213] width 12 height 22
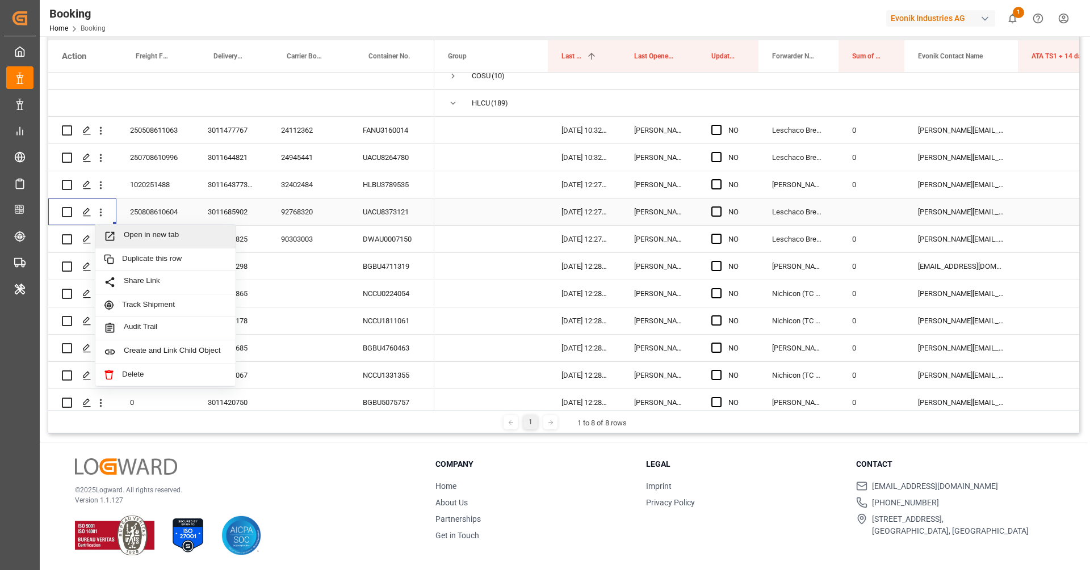
click at [196, 236] on span "Open in new tab" at bounding box center [175, 236] width 103 height 12
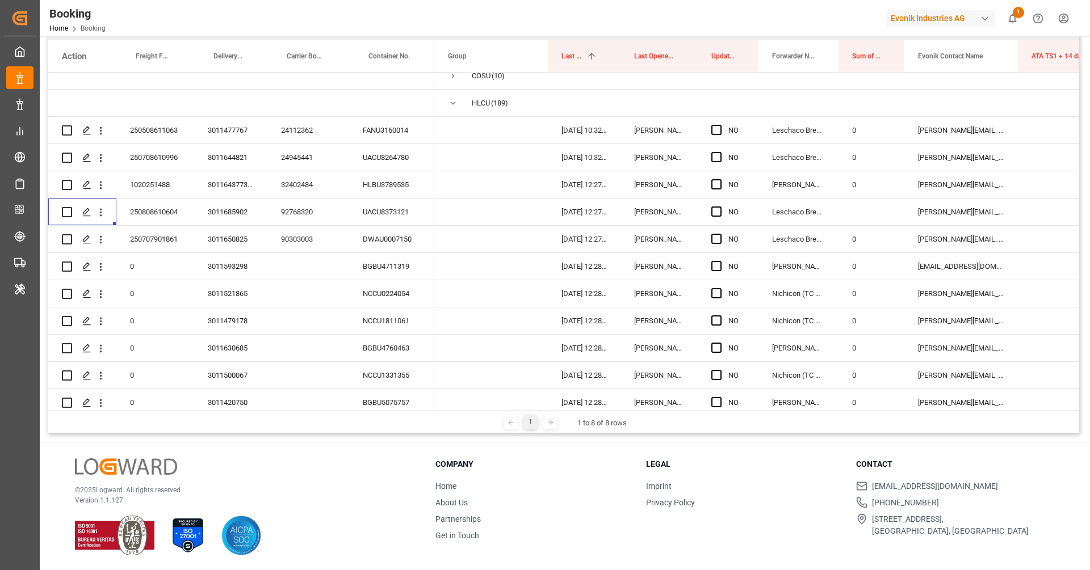
scroll to position [0, 0]
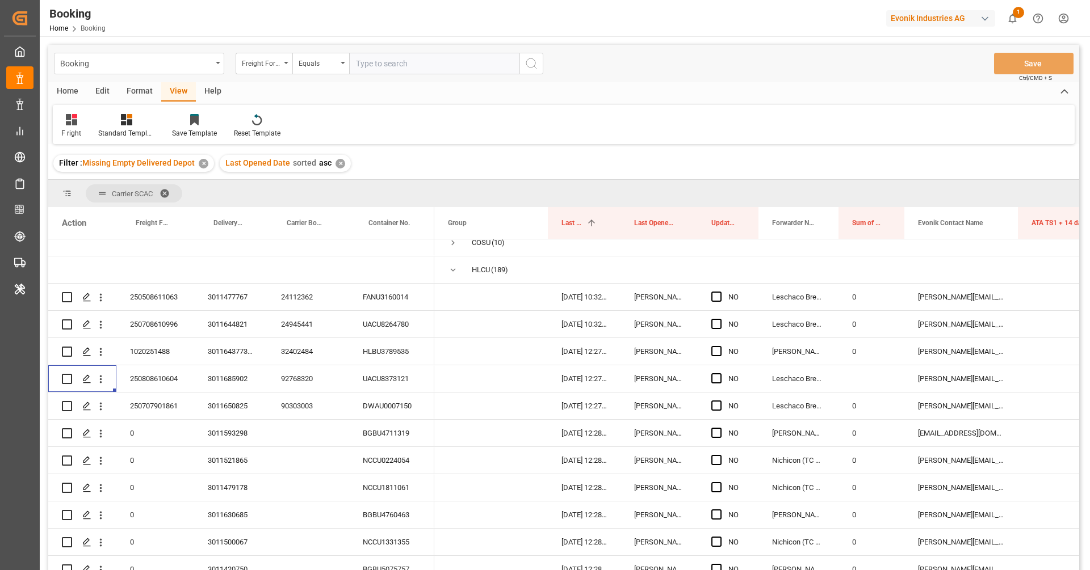
click at [135, 94] on div "Format" at bounding box center [139, 91] width 43 height 19
click at [93, 123] on div at bounding box center [77, 120] width 33 height 12
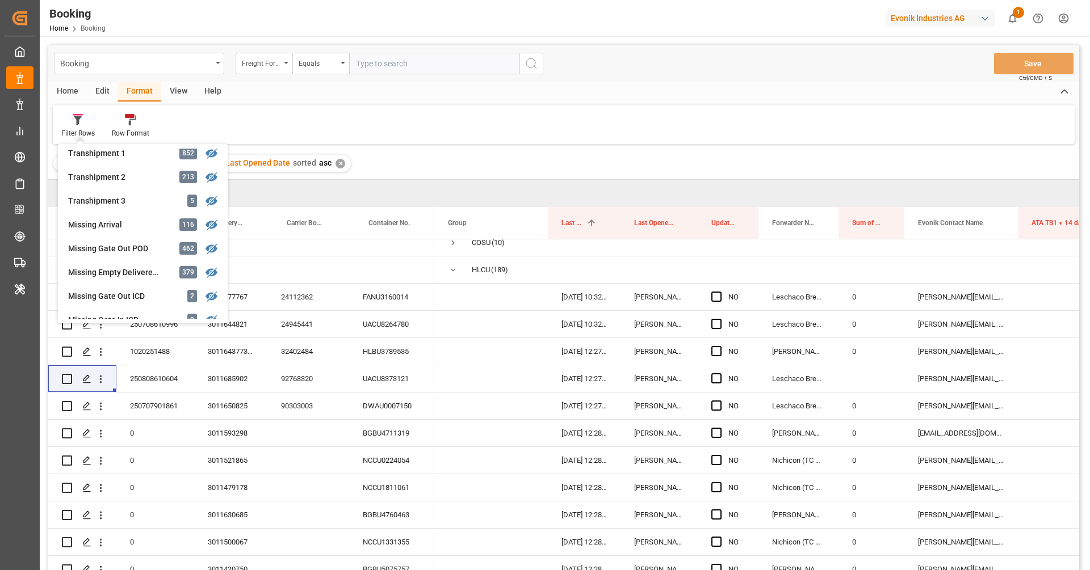
scroll to position [389, 0]
click at [118, 250] on div "Missing Gate Out POD" at bounding box center [117, 248] width 99 height 12
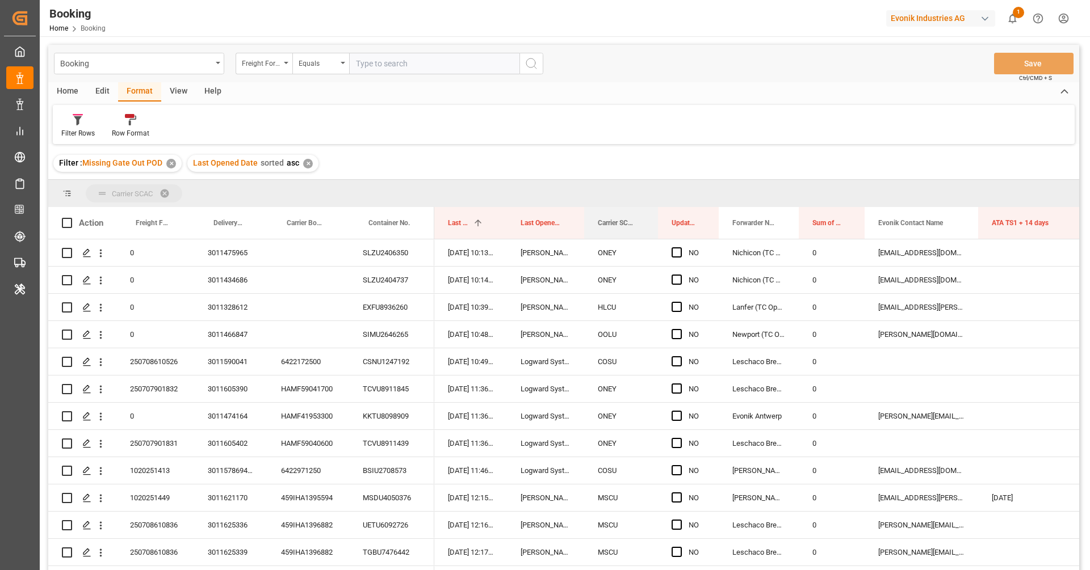
drag, startPoint x: 603, startPoint y: 228, endPoint x: 595, endPoint y: 198, distance: 31.8
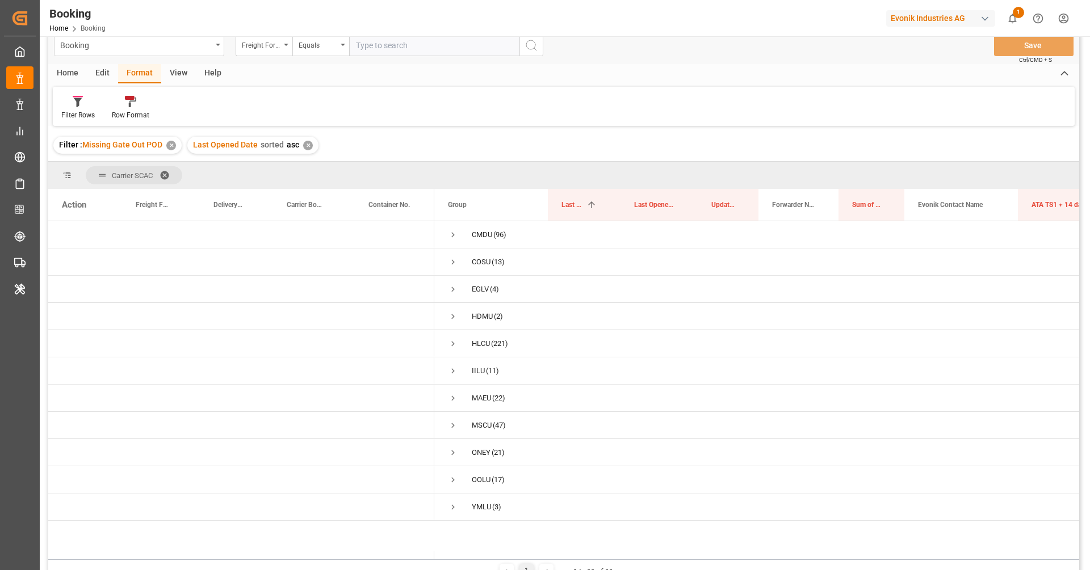
scroll to position [19, 0]
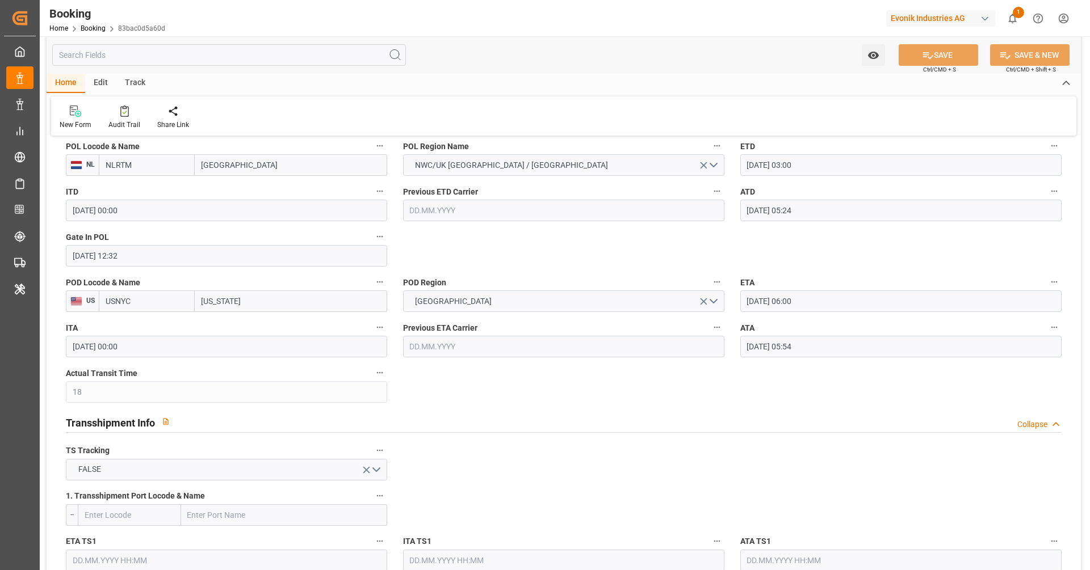
scroll to position [957, 0]
